Goal: Task Accomplishment & Management: Manage account settings

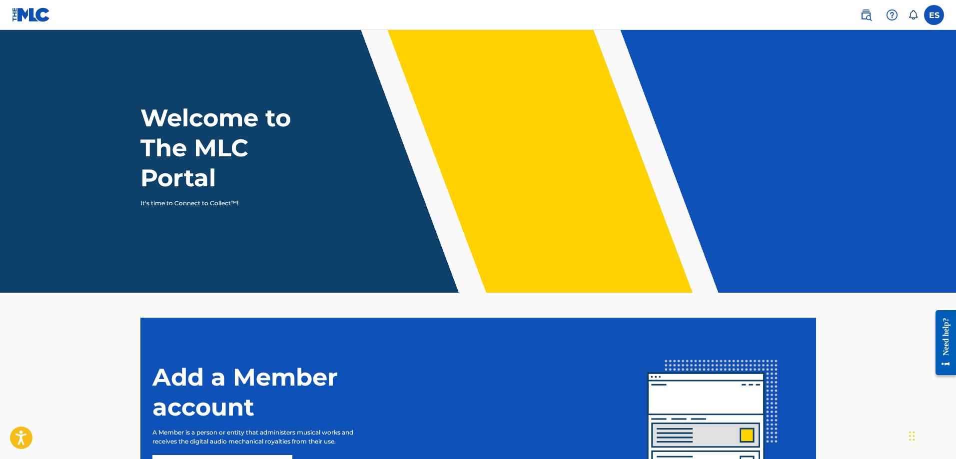
click at [934, 16] on label at bounding box center [934, 15] width 20 height 20
click at [934, 15] on input "ES [PERSON_NAME] [EMAIL_ADDRESS][DOMAIN_NAME] Notification Preferences Profile …" at bounding box center [934, 15] width 0 height 0
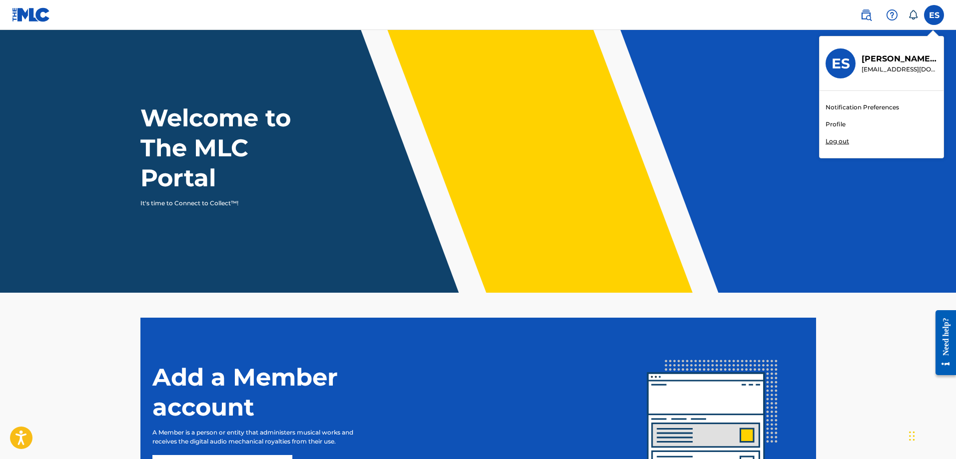
click at [839, 126] on link "Profile" at bounding box center [835, 124] width 20 height 9
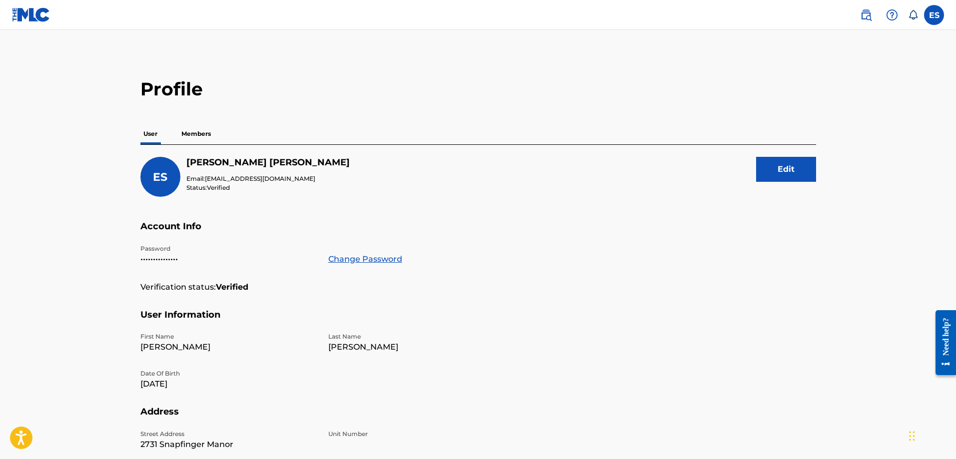
click at [204, 134] on p "Members" at bounding box center [195, 133] width 35 height 21
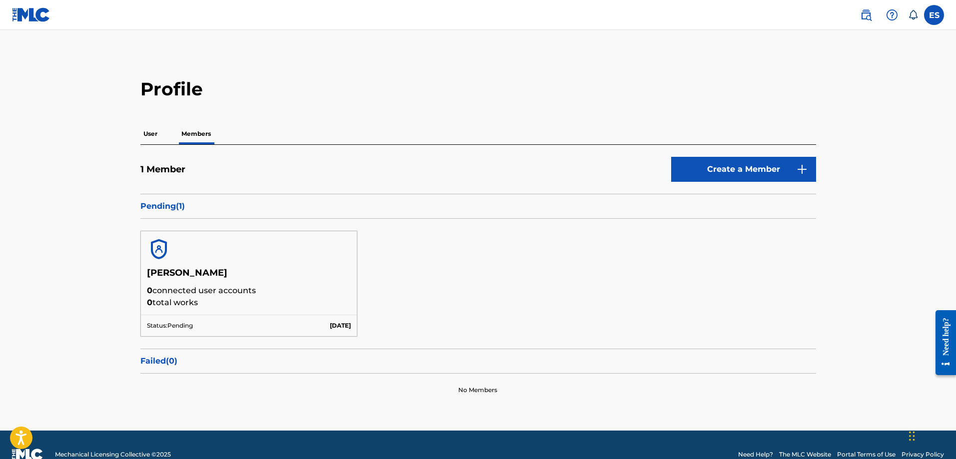
click at [230, 315] on div "Status: Pending [DATE]" at bounding box center [249, 325] width 216 height 21
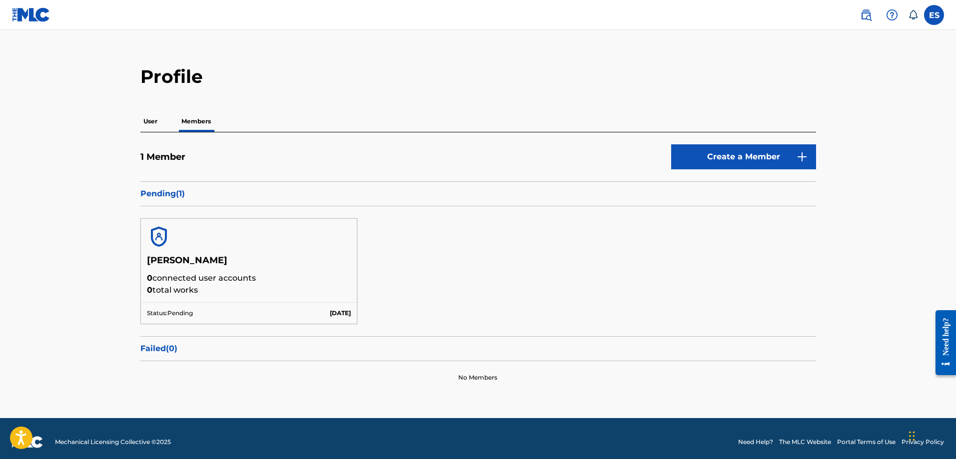
scroll to position [19, 0]
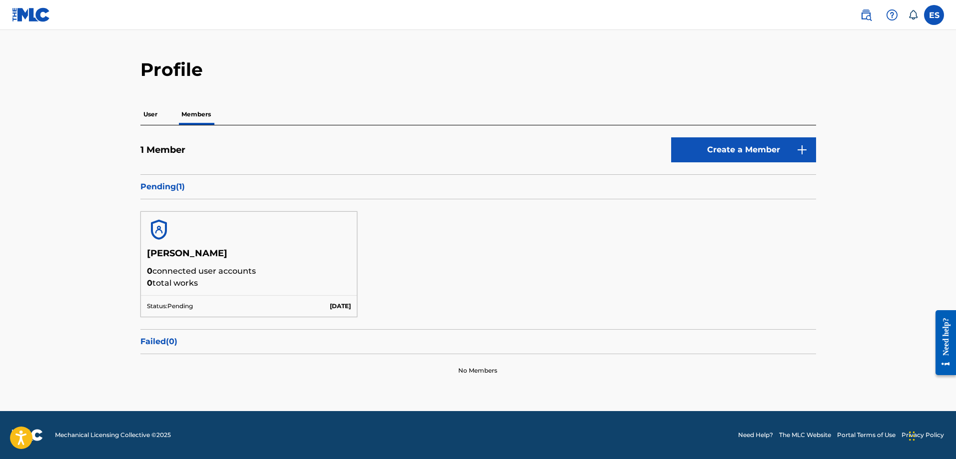
click at [944, 344] on div "Need help?" at bounding box center [945, 336] width 13 height 38
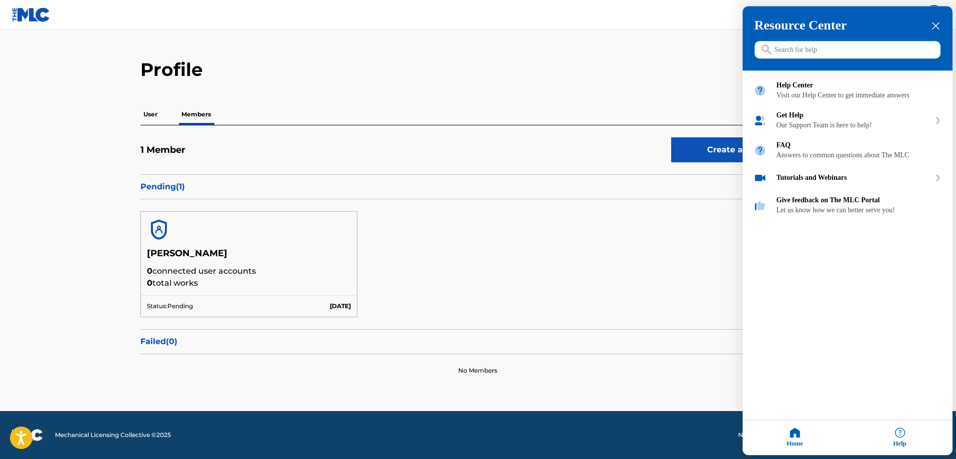
click at [933, 23] on icon "close resource center" at bounding box center [935, 25] width 7 height 7
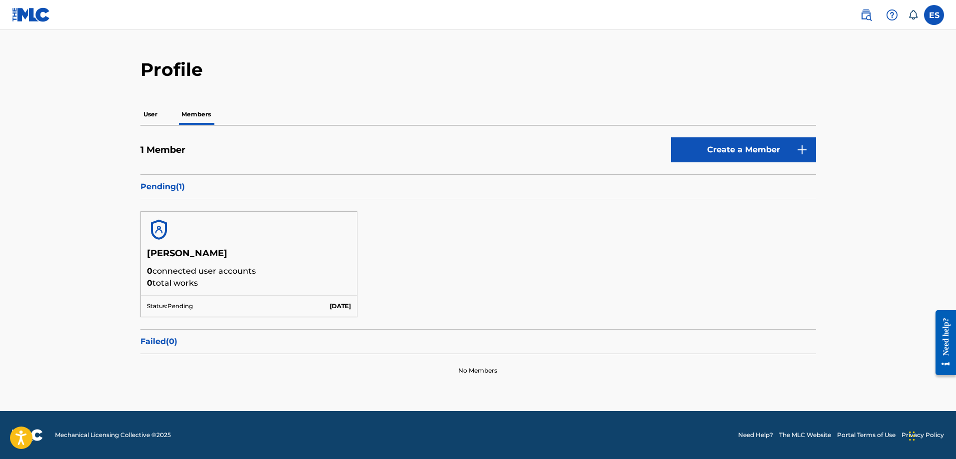
click at [463, 77] on h2 "Profile" at bounding box center [478, 69] width 676 height 22
